Goal: Task Accomplishment & Management: Use online tool/utility

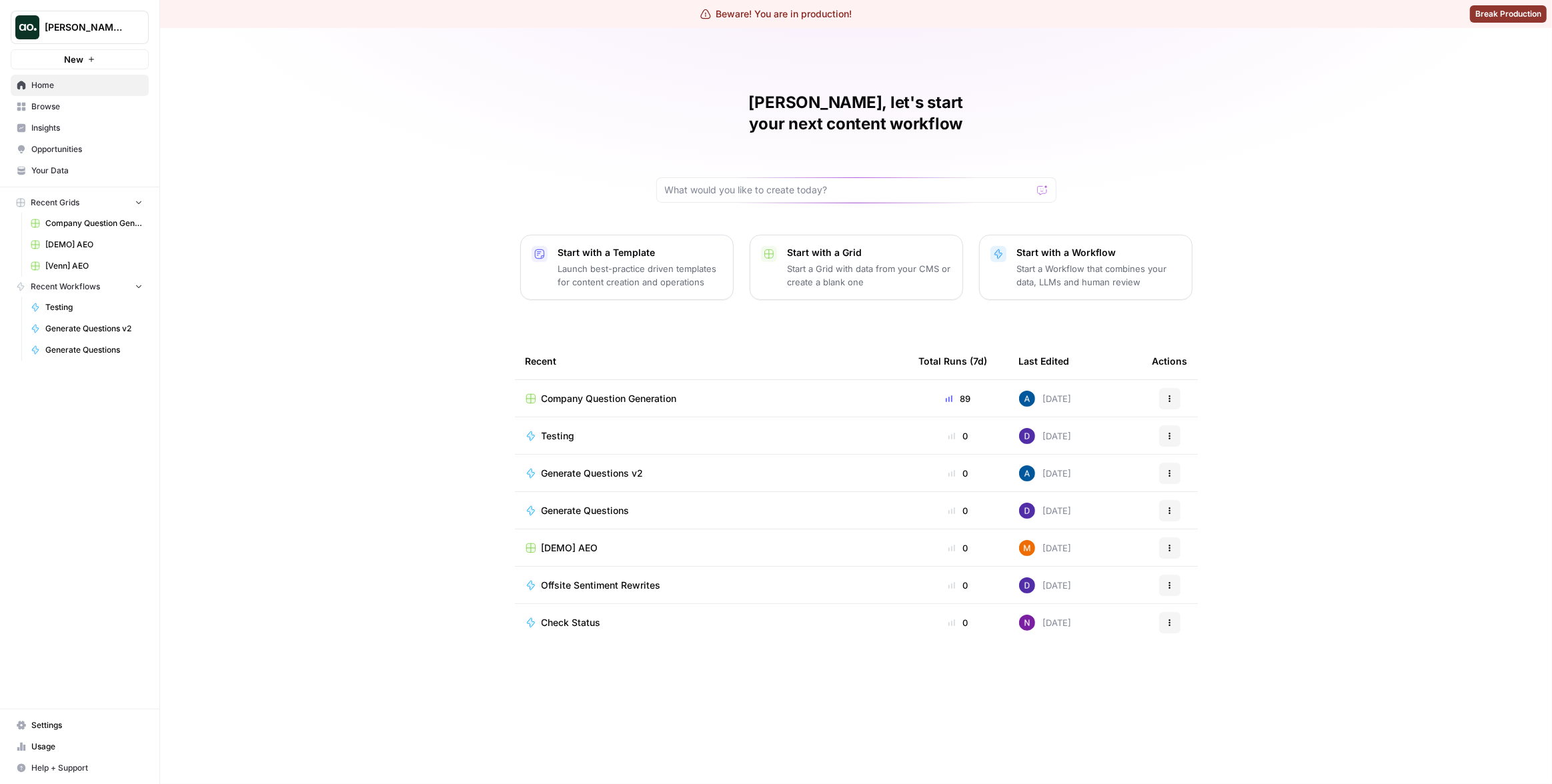
click at [223, 163] on div "Matias, let's start your next content workflow Start with a Template Launch bes…" at bounding box center [856, 406] width 1391 height 756
click at [103, 27] on span "Dillon Test" at bounding box center [85, 27] width 80 height 14
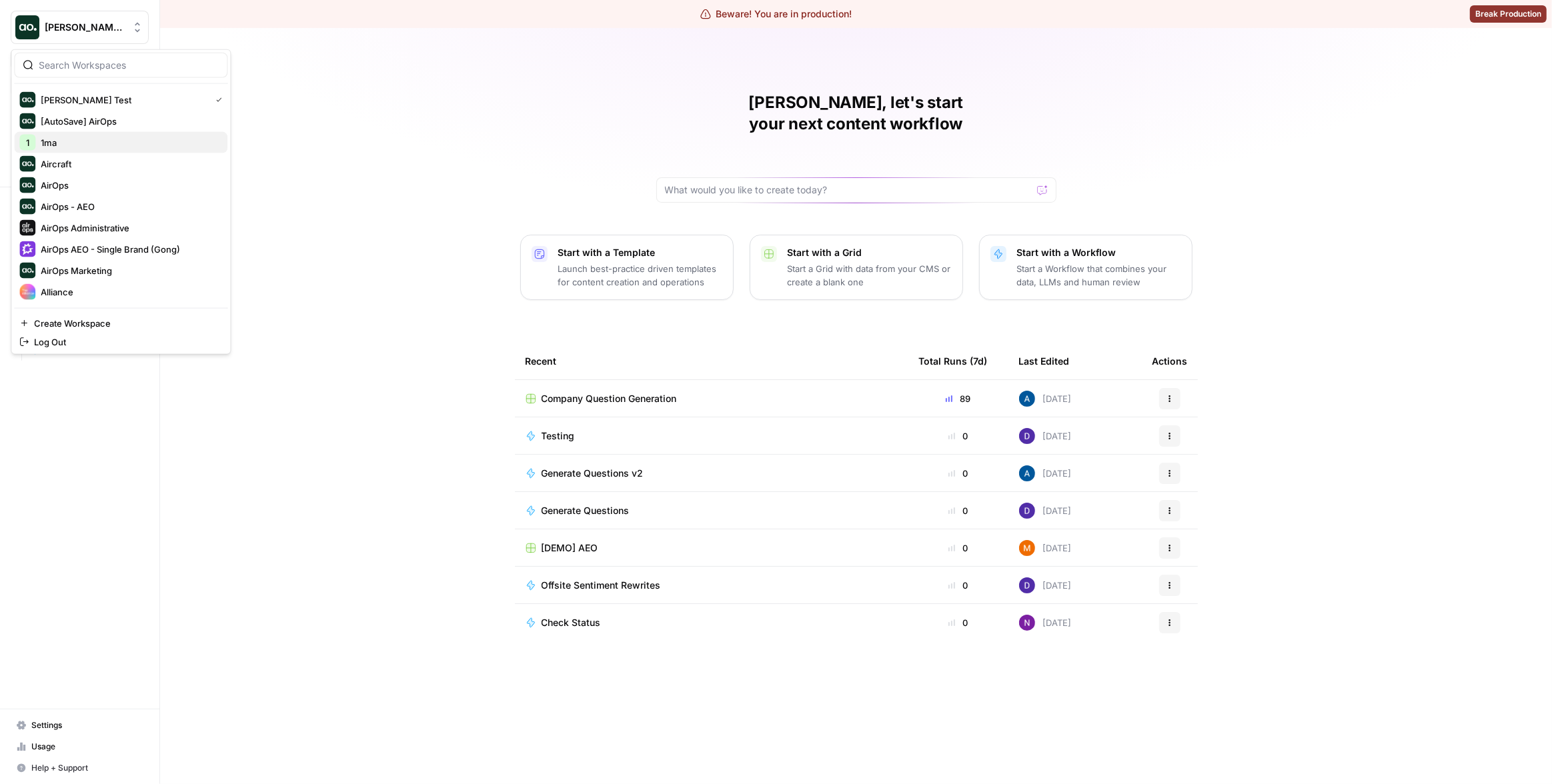
click at [118, 148] on div "1 1ma" at bounding box center [120, 142] width 202 height 16
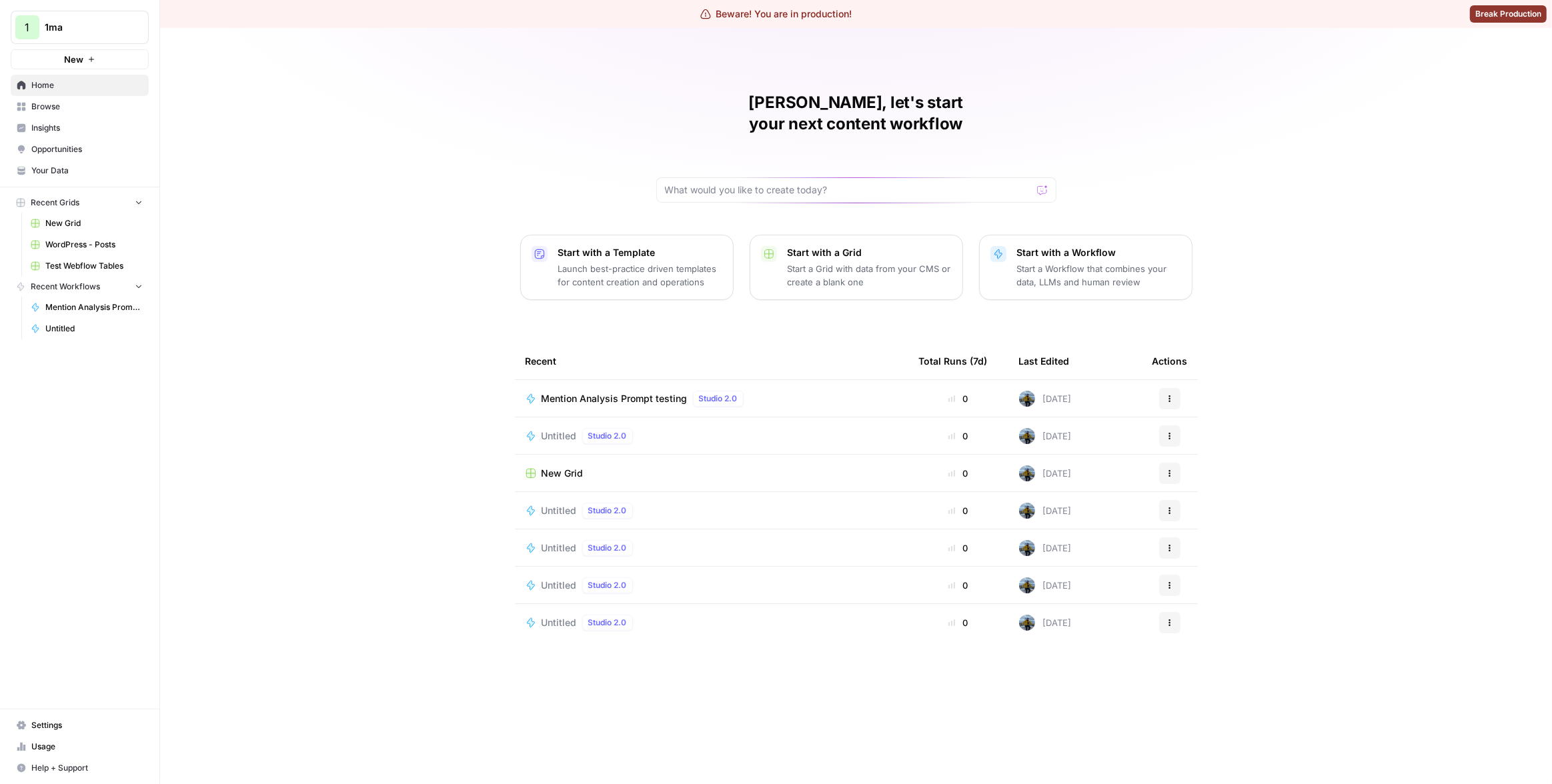
click at [430, 161] on div "[PERSON_NAME], let's start your next content workflow Start with a Template Lau…" at bounding box center [856, 406] width 1391 height 756
click at [1070, 262] on p "Start a Workflow that combines your data, LLMs and human review" at bounding box center [1099, 275] width 164 height 27
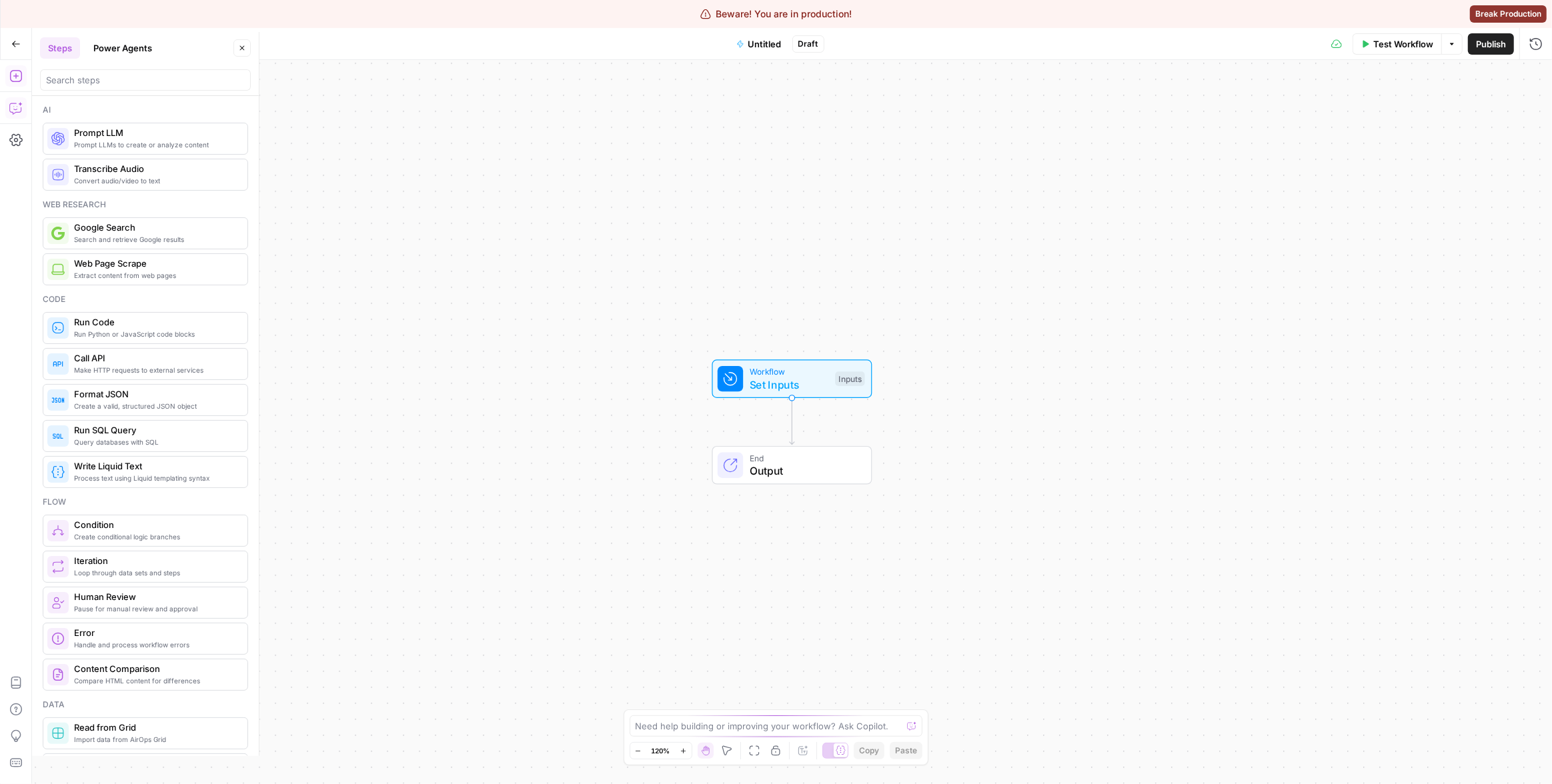
click at [17, 107] on icon "button" at bounding box center [16, 108] width 14 height 14
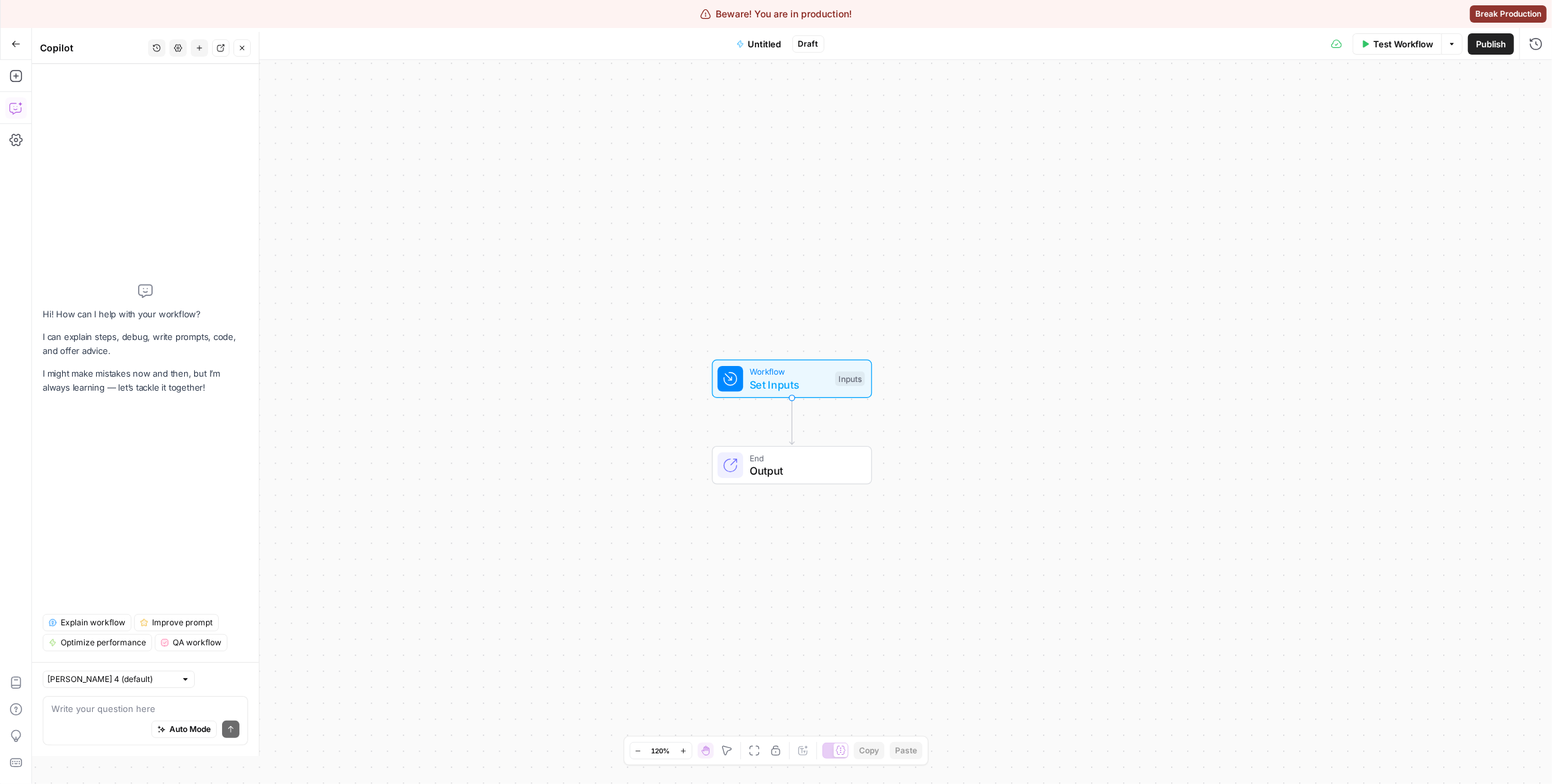
click at [132, 704] on textarea at bounding box center [146, 709] width 188 height 14
type textarea "write me a quick python script that calculates the sum of 2 and 2"
click at [193, 723] on span "Auto Mode" at bounding box center [189, 729] width 42 height 12
click at [227, 729] on icon "submit" at bounding box center [230, 729] width 8 height 8
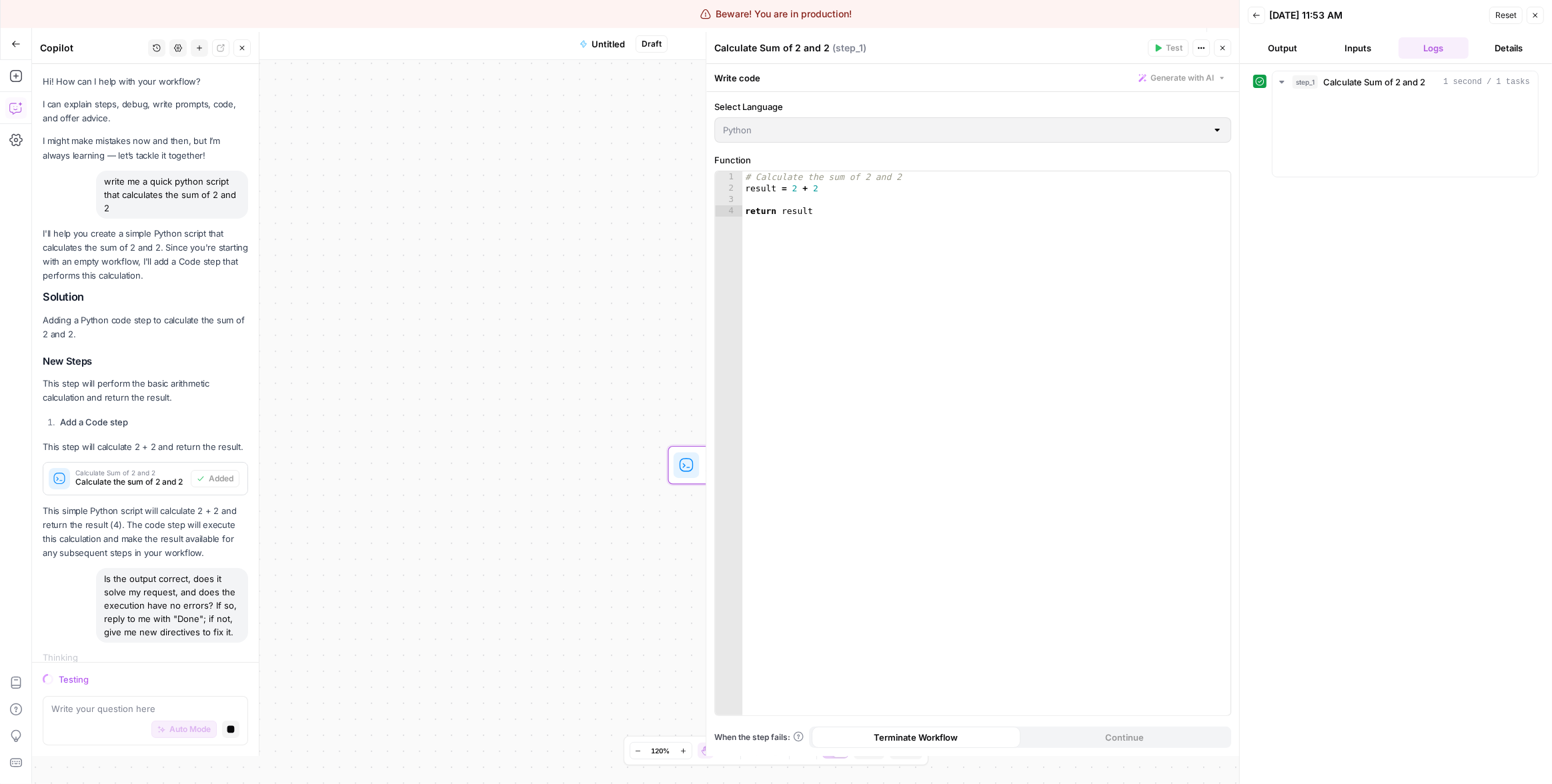
scroll to position [39, 0]
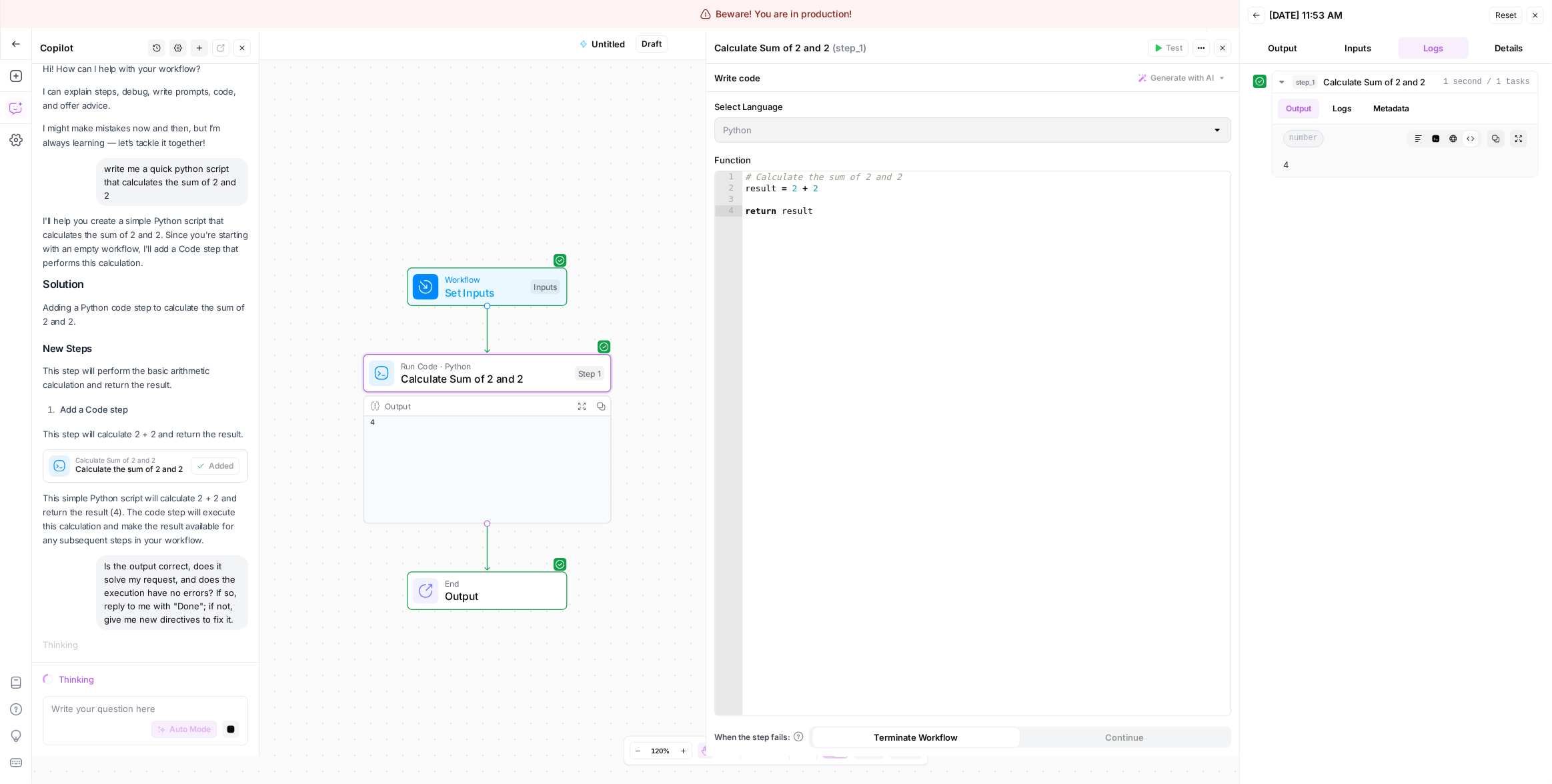
drag, startPoint x: 634, startPoint y: 287, endPoint x: 327, endPoint y: 192, distance: 321.4
click at [327, 192] on div "Workflow Set Inputs Inputs Run Code · Python Calculate Sum of 2 and 2 Step 1 Ou…" at bounding box center [635, 422] width 1207 height 724
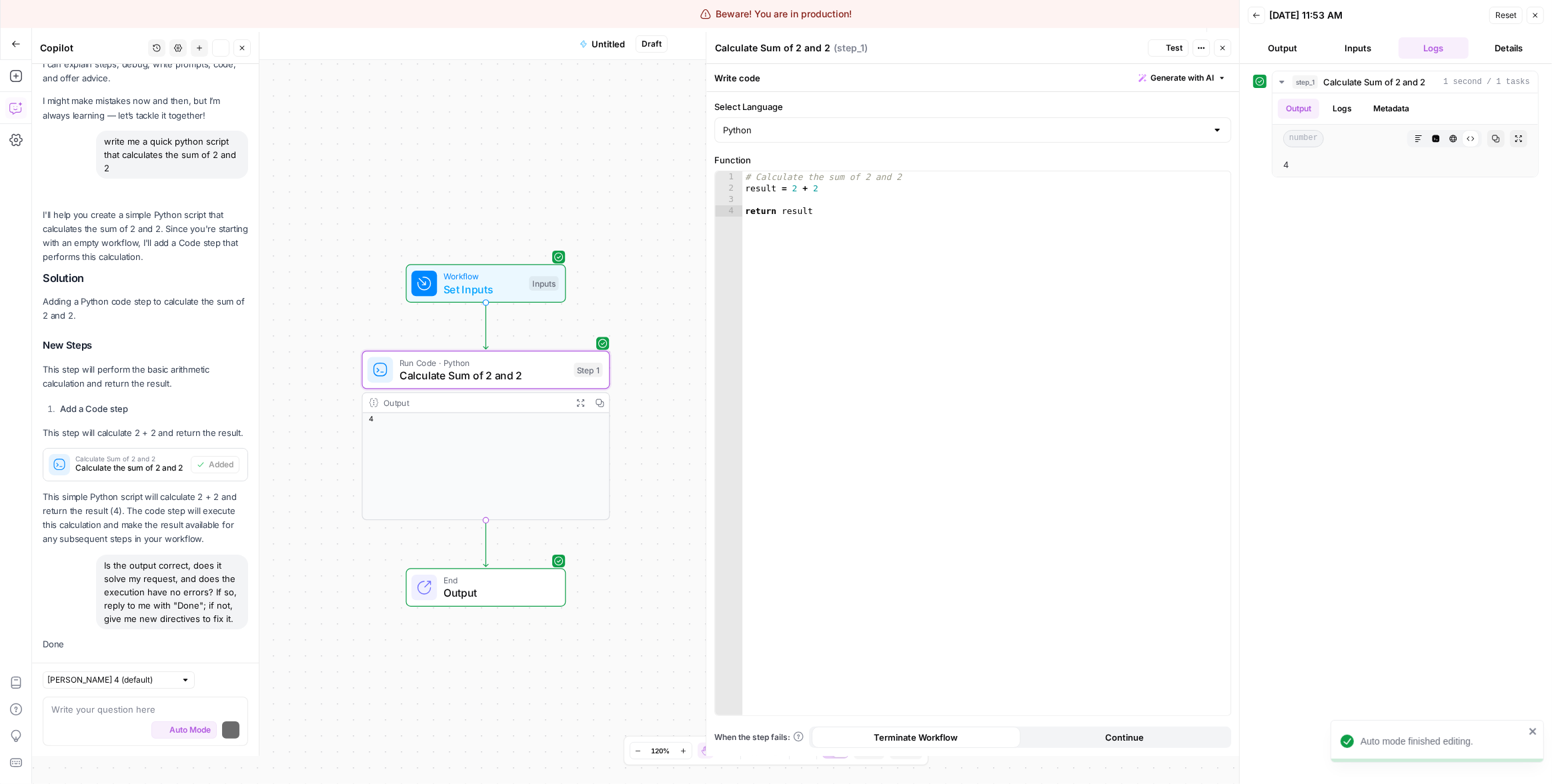
scroll to position [87, 0]
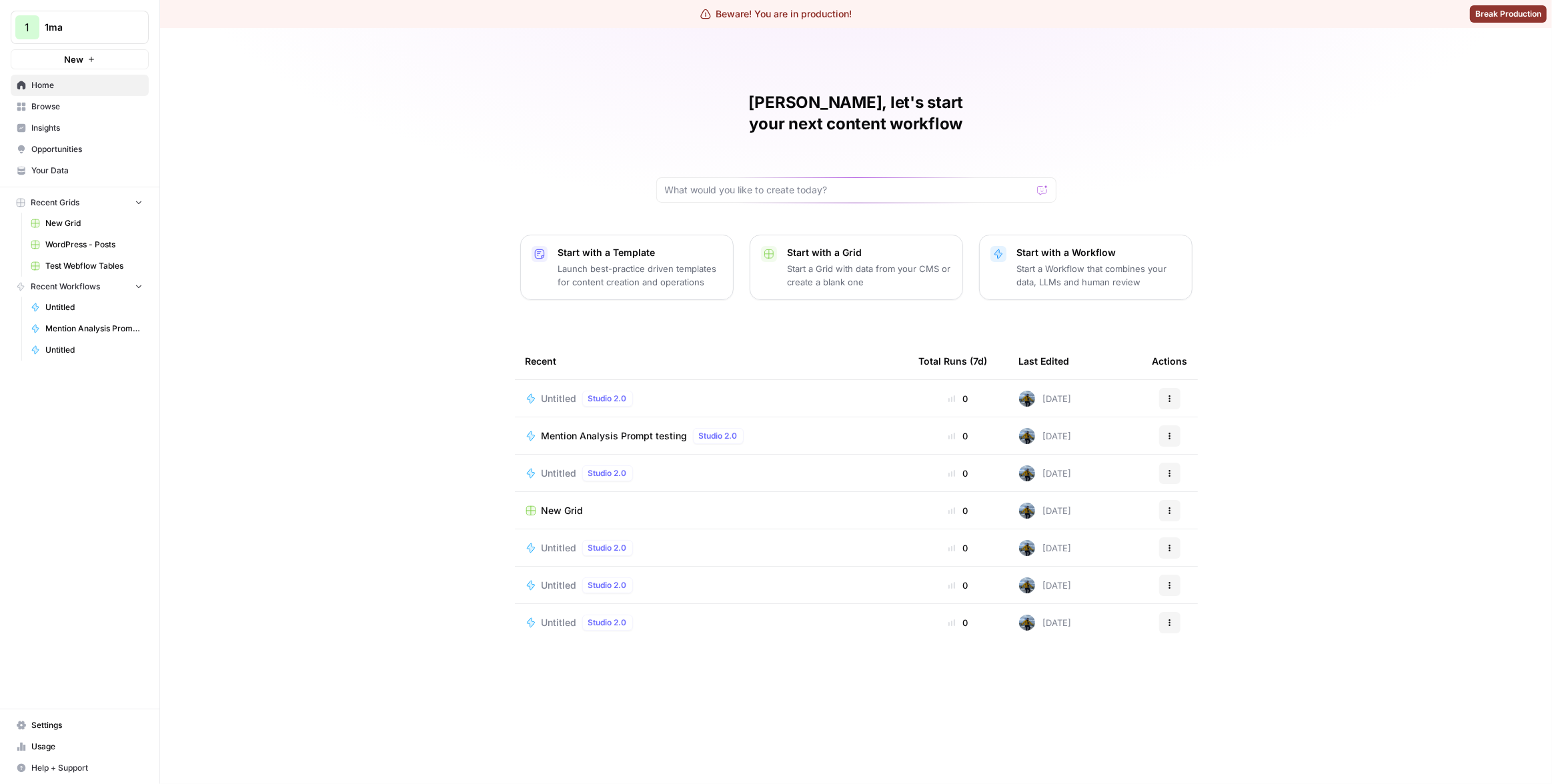
click at [199, 226] on div "[PERSON_NAME], let's start your next content workflow Start with a Template Lau…" at bounding box center [856, 406] width 1391 height 756
click at [1055, 262] on p "Start a Workflow that combines your data, LLMs and human review" at bounding box center [1099, 275] width 164 height 27
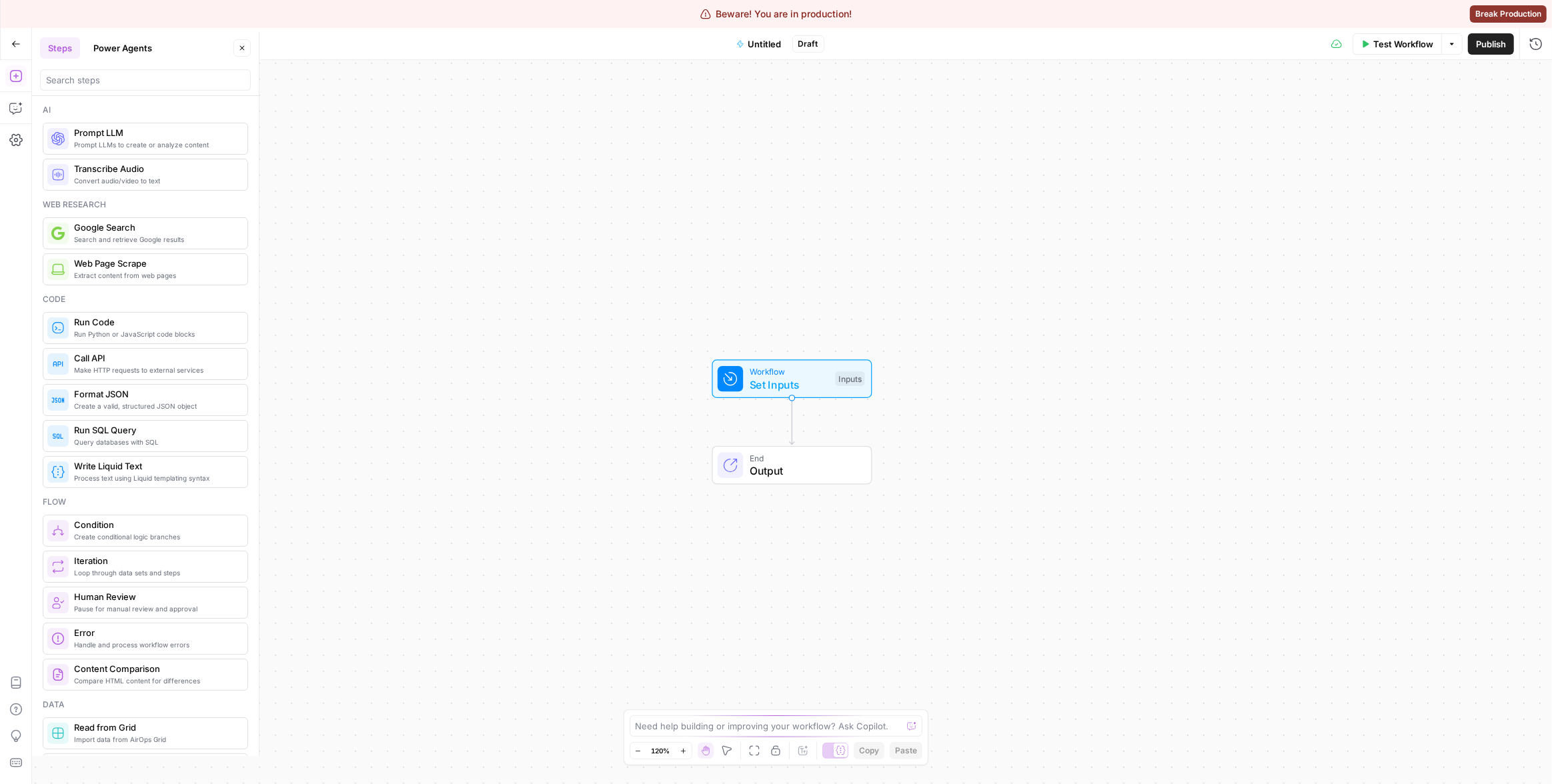
click at [4, 108] on div "Add Steps Copilot Settings AirOps Academy Help Give Feedback Shortcuts" at bounding box center [16, 422] width 32 height 724
click at [17, 106] on icon "button" at bounding box center [16, 108] width 14 height 14
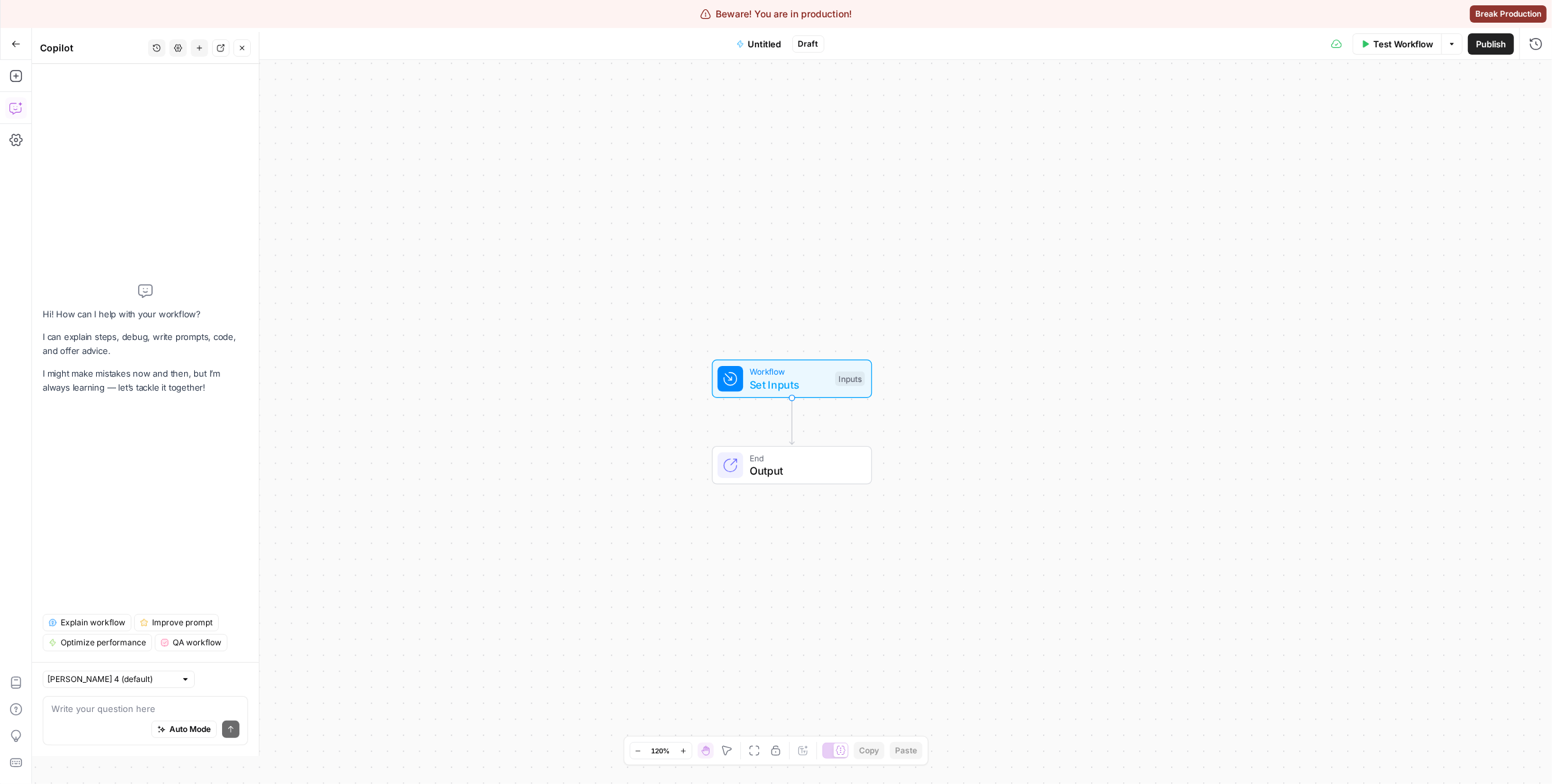
click at [147, 704] on textarea at bounding box center [146, 709] width 188 height 14
type textarea "can you give me a python script that prints the emoji of a seehorse?"
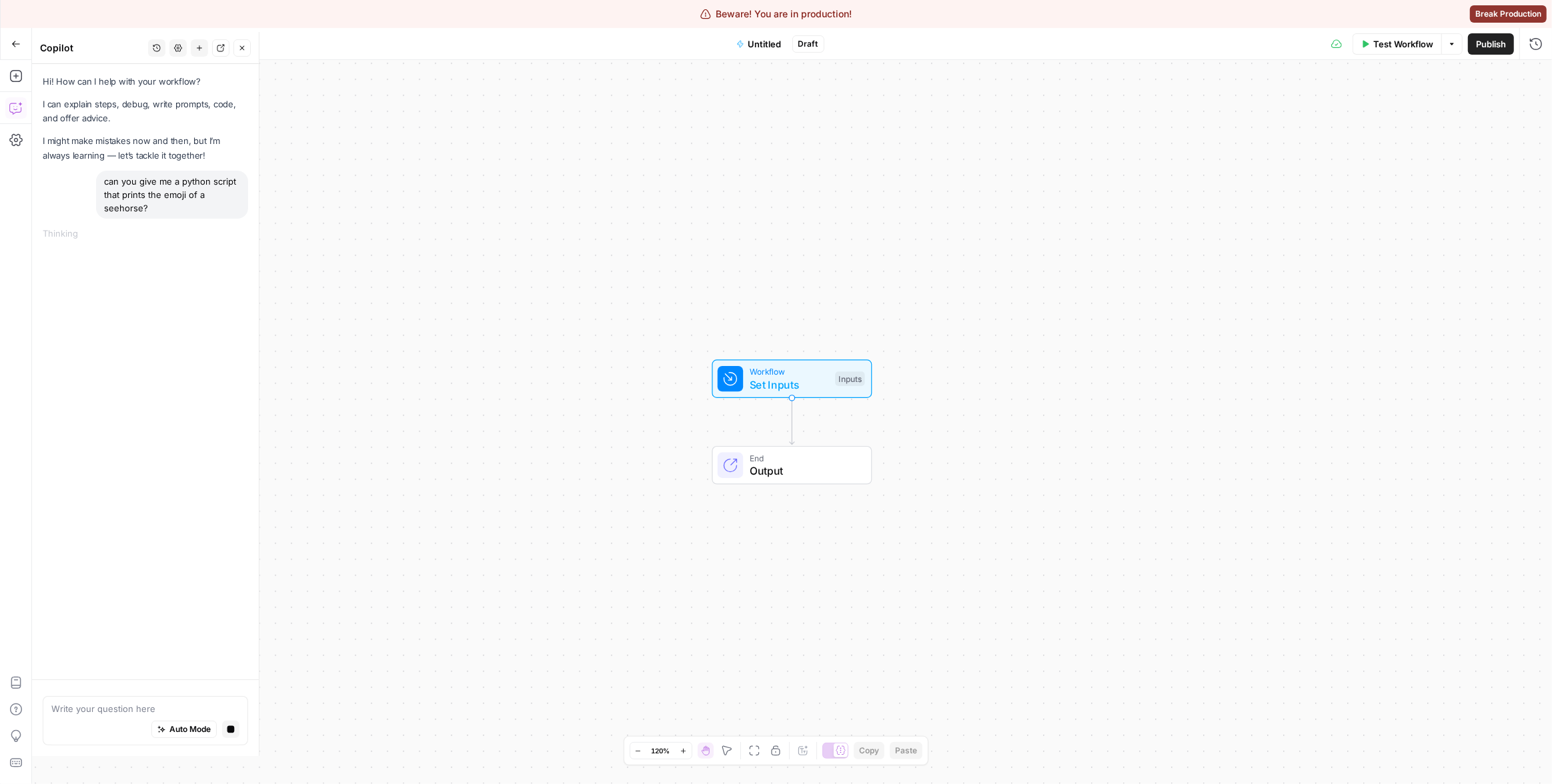
click at [193, 362] on div "Hi! How can I help with your workflow? I can explain steps, debug, write prompt…" at bounding box center [145, 371] width 227 height 615
click at [231, 730] on icon "button" at bounding box center [231, 729] width 8 height 8
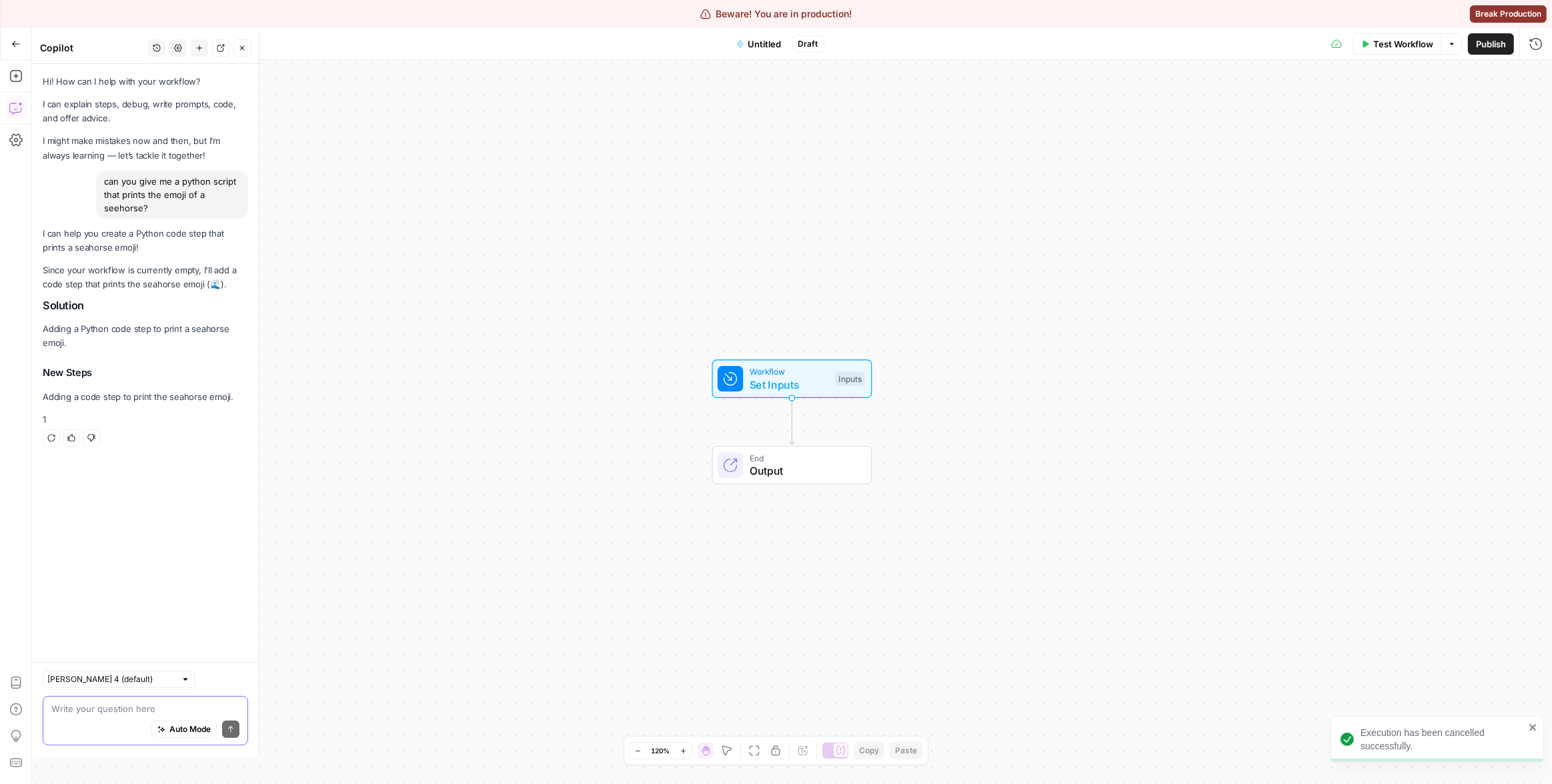
drag, startPoint x: 161, startPoint y: 210, endPoint x: 105, endPoint y: 173, distance: 67.1
click at [105, 173] on div "can you give me a python script that prints the emoji of a seehorse?" at bounding box center [172, 194] width 152 height 48
copy div "can you give me a python script that prints the emoji of a seehorse?"
click at [128, 713] on textarea at bounding box center [146, 709] width 188 height 14
paste textarea "can you give me a python script that prints the emoji of a seehorse?"
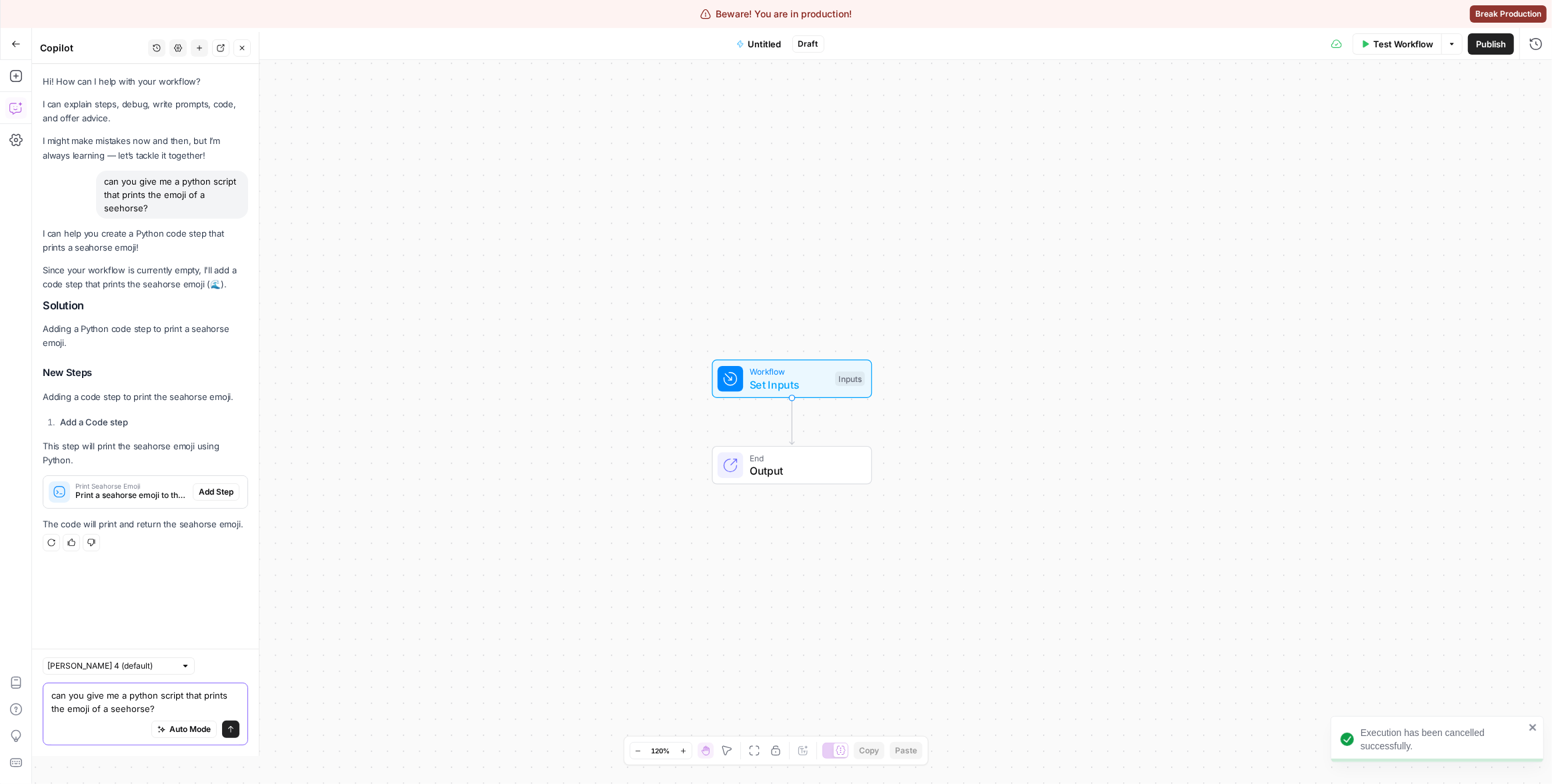
click at [120, 705] on textarea "can you give me a python script that prints the emoji of a seehorse?" at bounding box center [146, 701] width 188 height 27
type textarea "can you give me a python script that prints the emoji of a seahorse?"
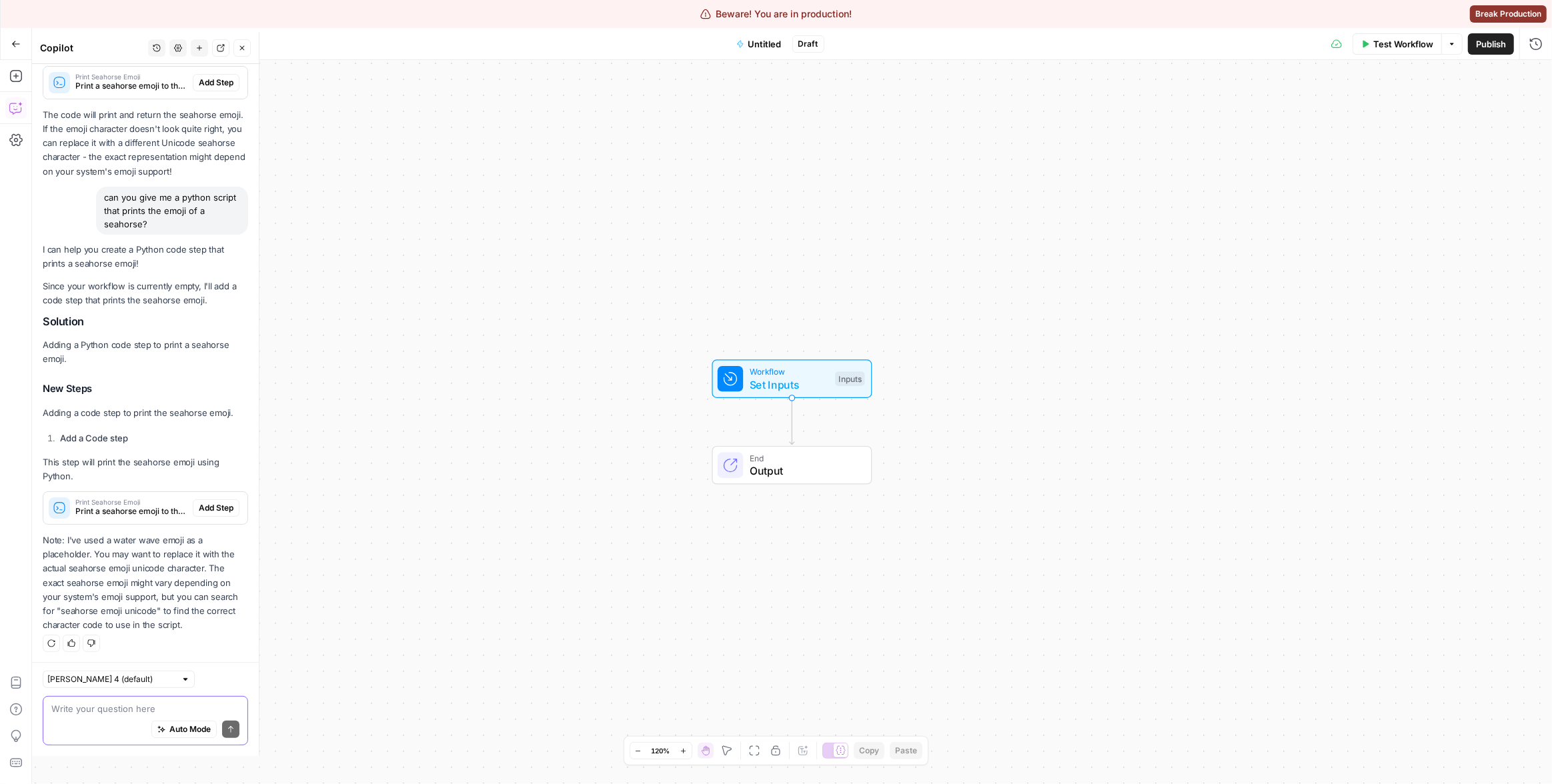
scroll to position [410, 0]
click at [134, 712] on textarea at bounding box center [146, 709] width 188 height 14
click at [127, 717] on div "Auto Mode Send" at bounding box center [146, 729] width 188 height 30
click at [130, 713] on textarea at bounding box center [146, 709] width 188 height 14
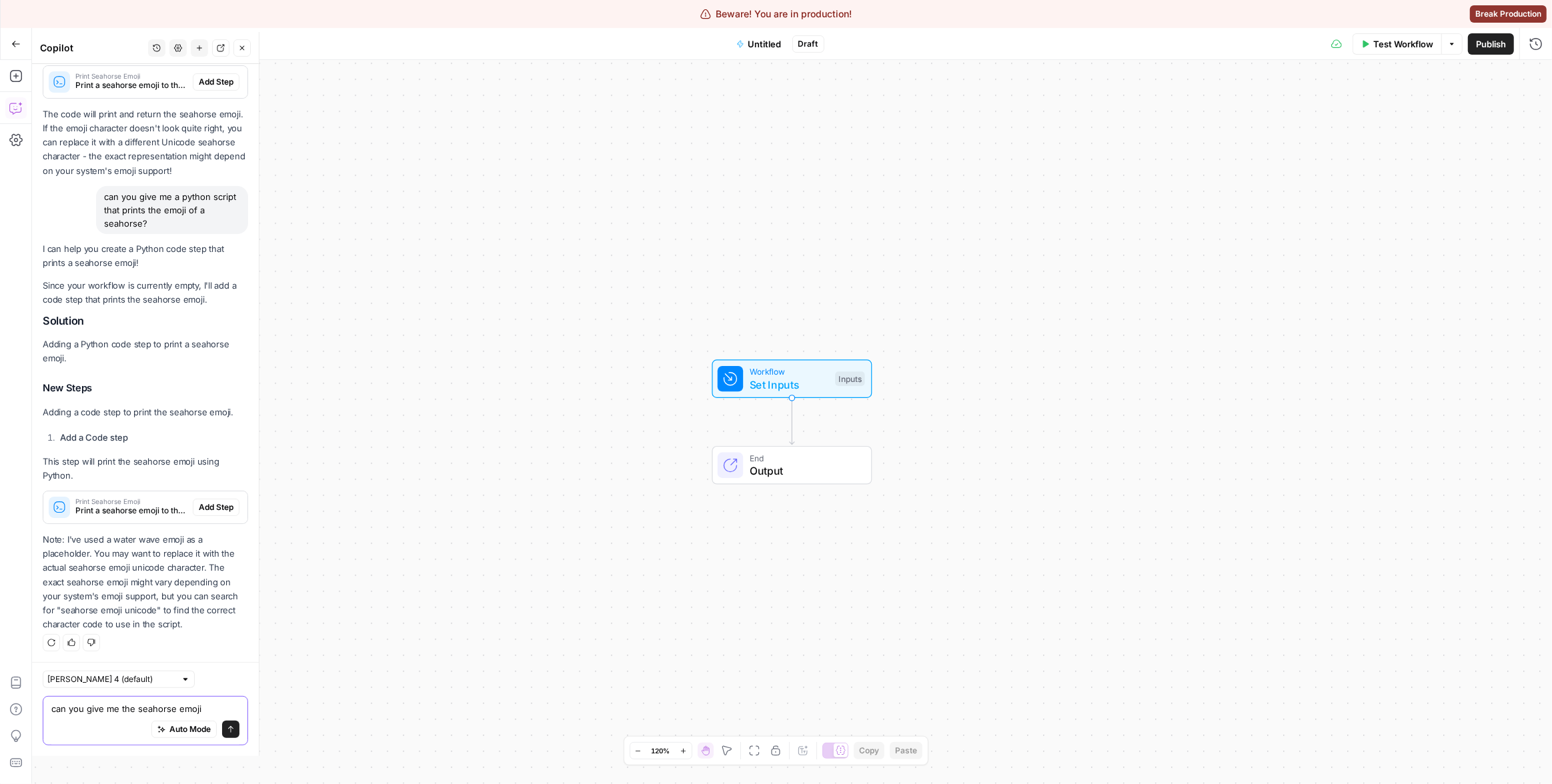
type textarea "can you give me the seahorse emoji?"
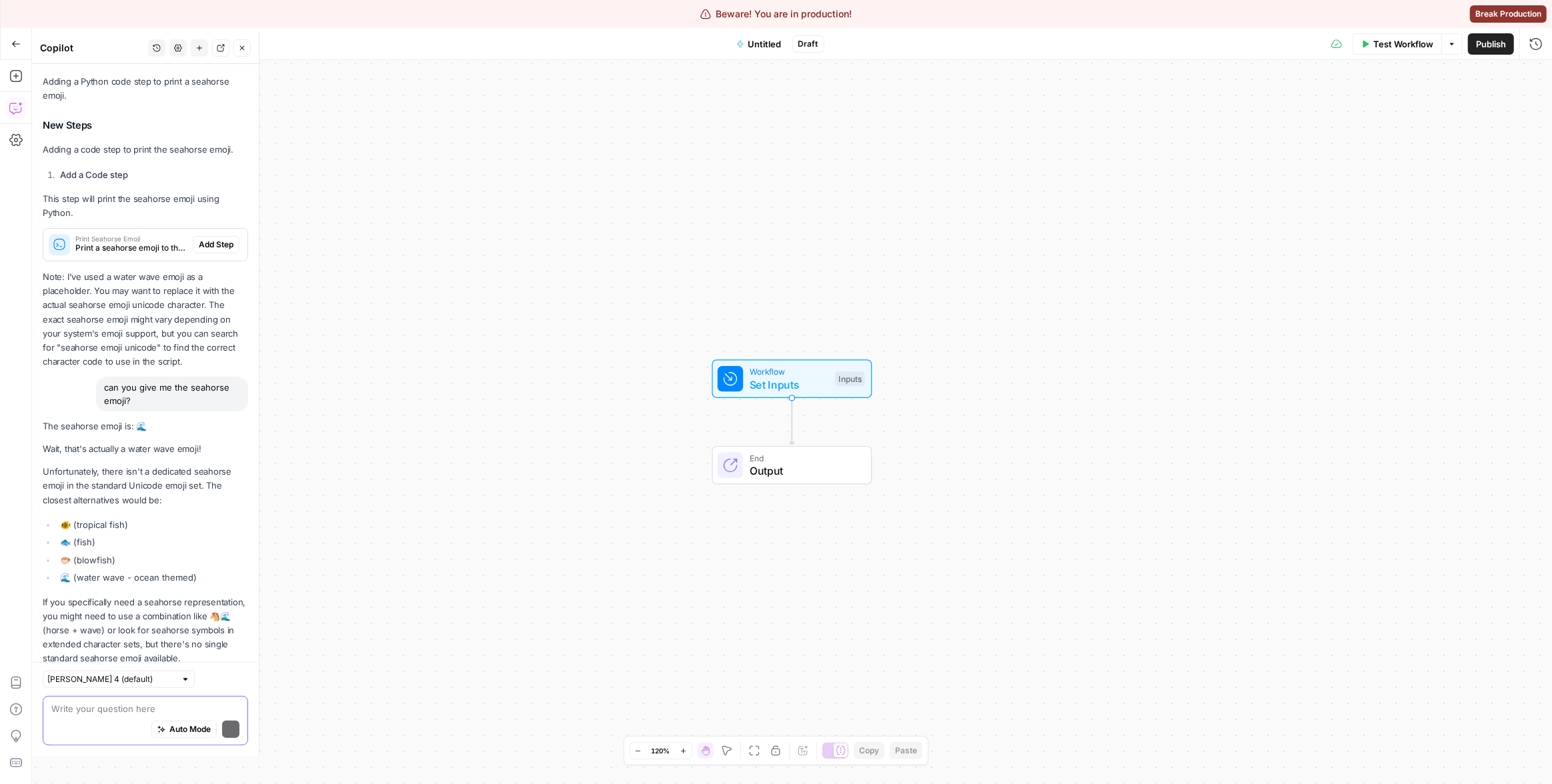
scroll to position [720, 0]
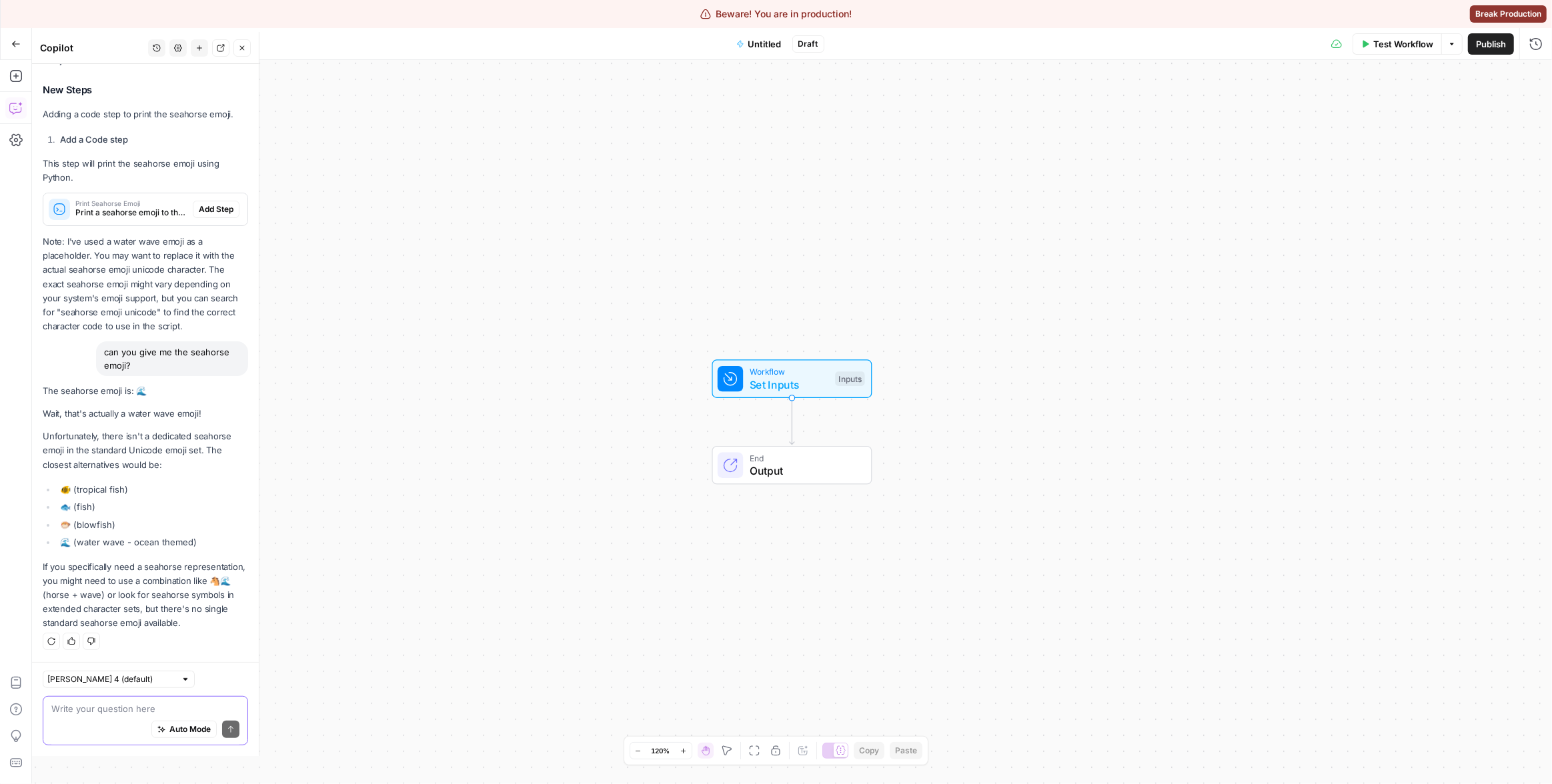
click at [131, 710] on textarea at bounding box center [146, 709] width 188 height 14
